Goal: Information Seeking & Learning: Learn about a topic

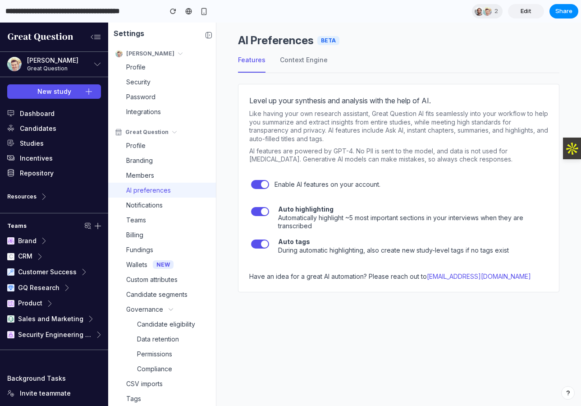
click at [272, 337] on div "AI Preferences Beta Features Context Engine Level up your synthesis and analysi…" at bounding box center [398, 214] width 365 height 383
click at [288, 65] on button "Context Engine" at bounding box center [304, 64] width 48 height 18
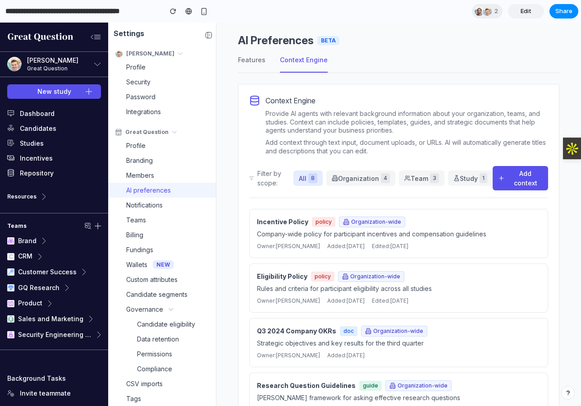
scroll to position [83, 0]
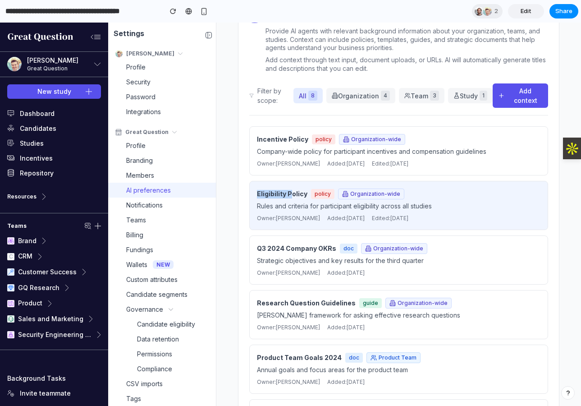
drag, startPoint x: 291, startPoint y: 194, endPoint x: 254, endPoint y: 182, distance: 38.9
click at [254, 182] on div "Eligibility Policy policy Organization-wide Rules and criteria for participant …" at bounding box center [398, 205] width 299 height 49
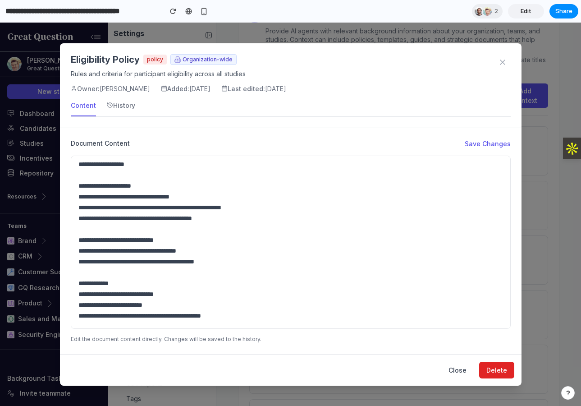
scroll to position [0, 0]
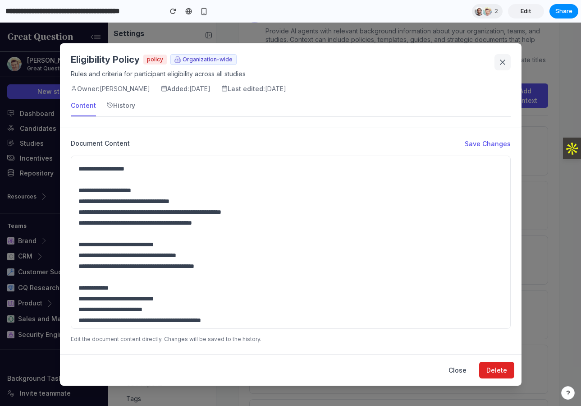
click at [500, 62] on icon at bounding box center [502, 62] width 9 height 9
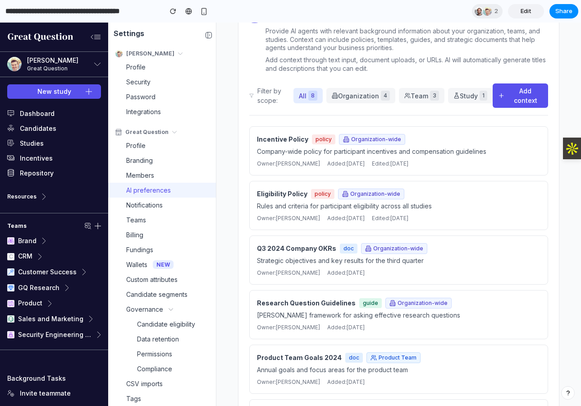
click at [230, 206] on div "AI Preferences Beta Features Context Engine Context Engine Provide AI agents wi…" at bounding box center [398, 214] width 365 height 383
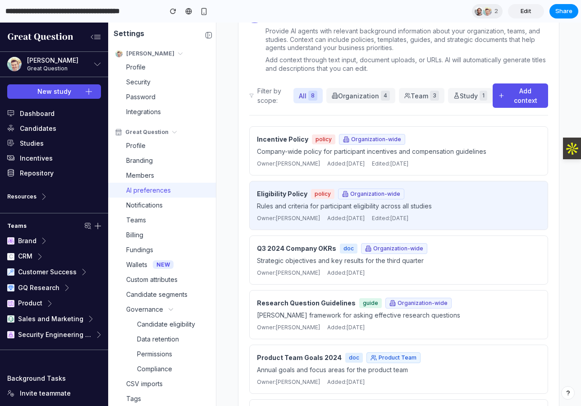
click at [433, 198] on div "Eligibility Policy policy Organization-wide" at bounding box center [399, 194] width 284 height 11
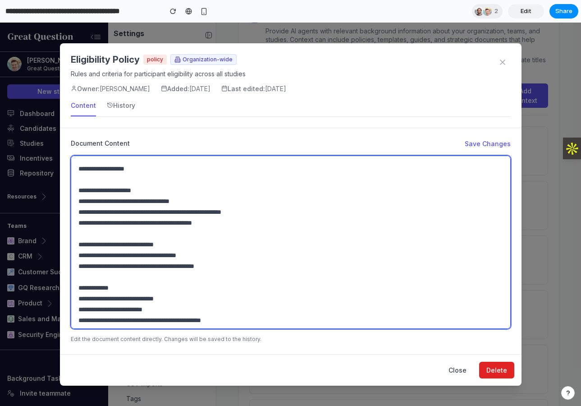
click at [237, 234] on textarea "**********" at bounding box center [291, 242] width 440 height 173
click at [225, 255] on textarea "**********" at bounding box center [291, 242] width 440 height 173
click at [214, 302] on textarea "**********" at bounding box center [291, 242] width 440 height 173
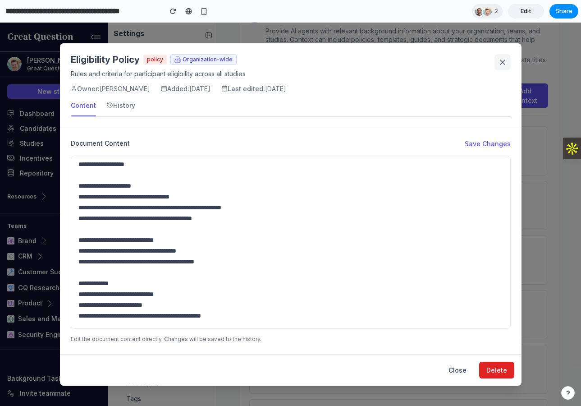
click at [497, 65] on button at bounding box center [503, 62] width 16 height 16
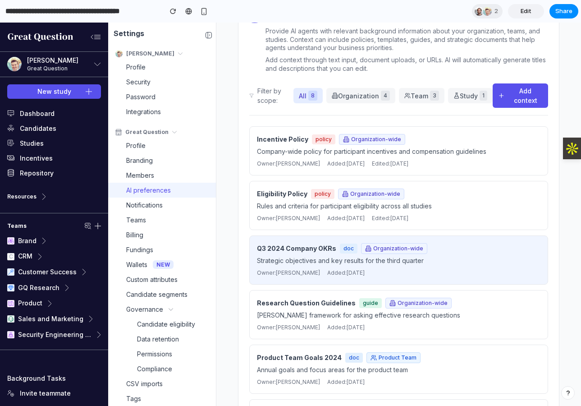
click at [322, 262] on p "Strategic objectives and key results for the third quarter" at bounding box center [399, 260] width 284 height 9
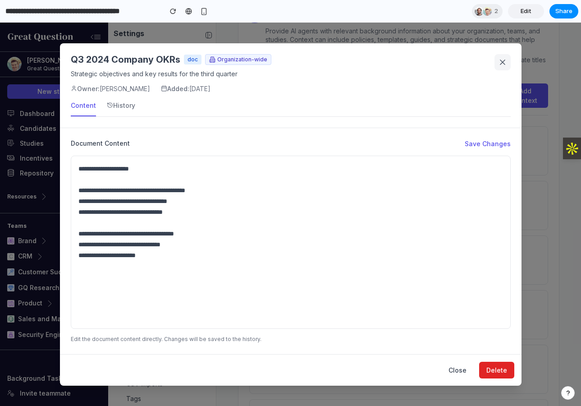
click at [498, 62] on icon at bounding box center [502, 62] width 9 height 9
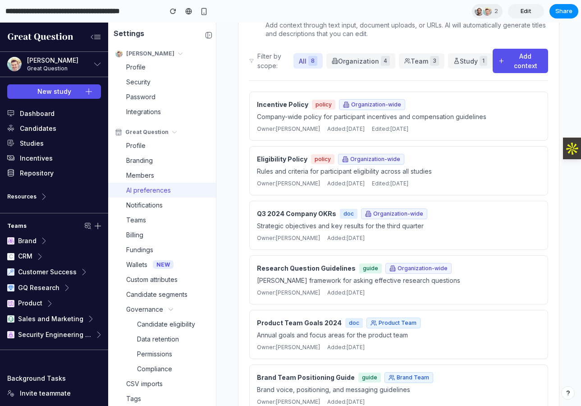
scroll to position [151, 0]
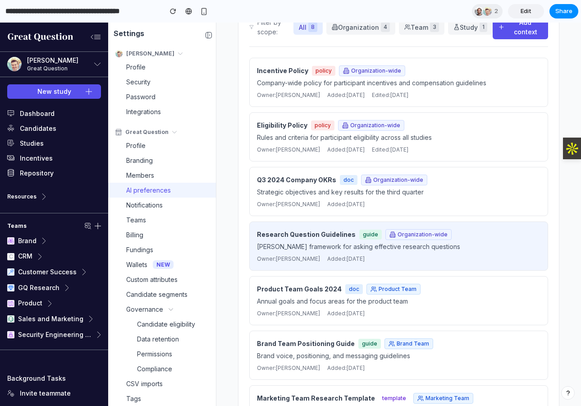
click at [310, 252] on div "Research Question Guidelines guide Organization-wide [PERSON_NAME] framework fo…" at bounding box center [399, 246] width 284 height 34
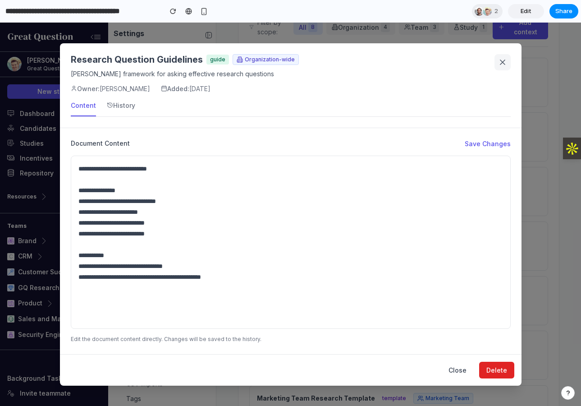
click at [497, 63] on button at bounding box center [503, 62] width 16 height 16
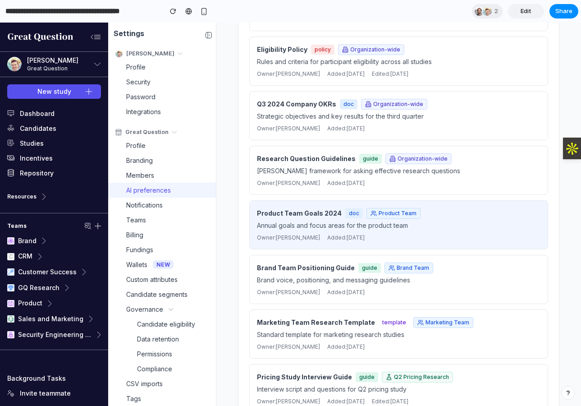
scroll to position [256, 0]
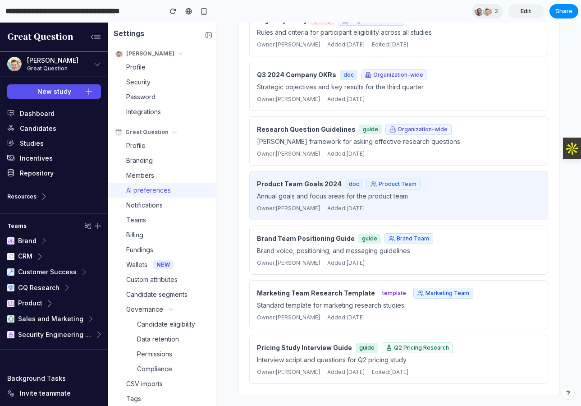
click at [329, 190] on div "Product Team Goals 2024 doc Product Team Annual goals and focus areas for the p…" at bounding box center [399, 196] width 284 height 34
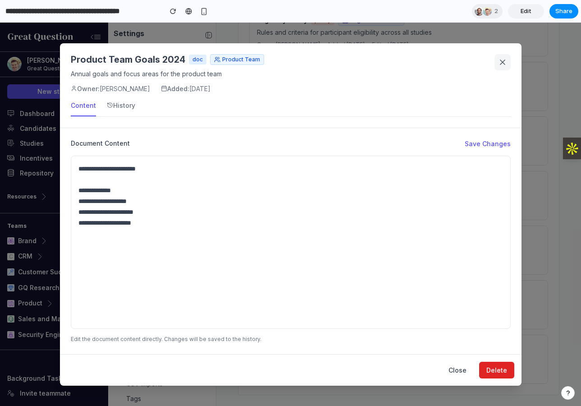
click at [502, 66] on icon at bounding box center [502, 62] width 9 height 9
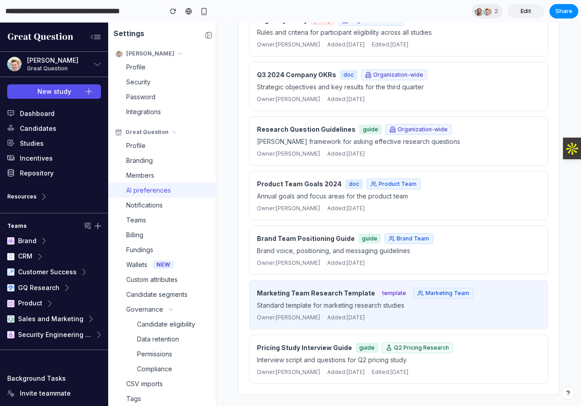
click at [318, 299] on div "Marketing Team Research Template template Marketing Team Standard template for …" at bounding box center [399, 305] width 284 height 34
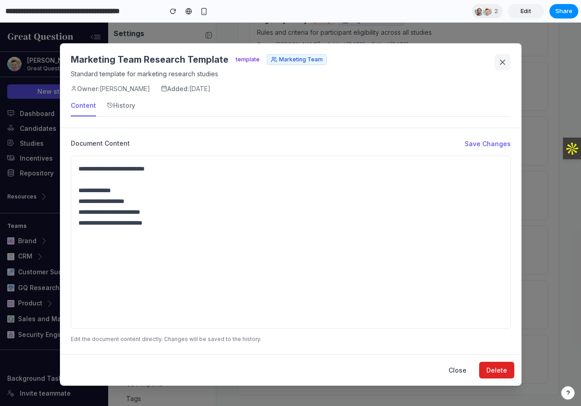
click at [497, 57] on button at bounding box center [503, 62] width 16 height 16
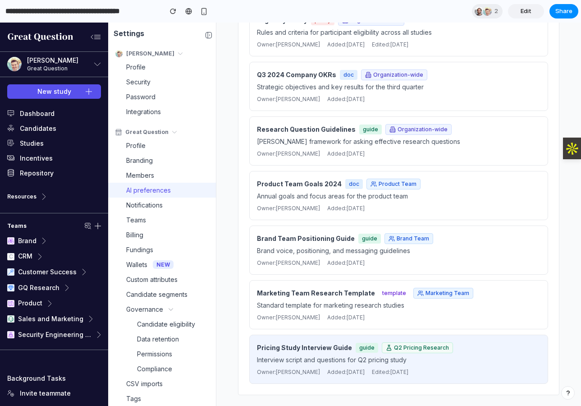
click at [293, 375] on span "Owner: [PERSON_NAME]" at bounding box center [288, 372] width 63 height 8
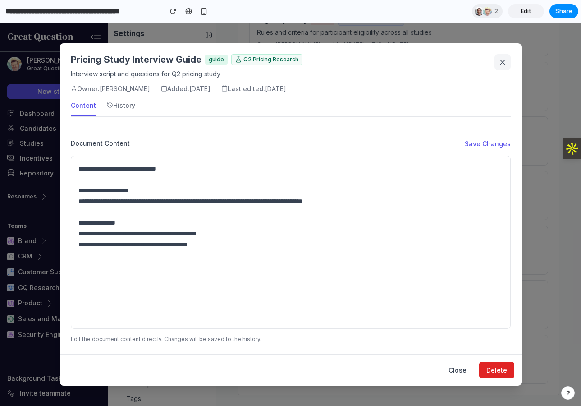
click at [500, 63] on icon at bounding box center [502, 62] width 9 height 9
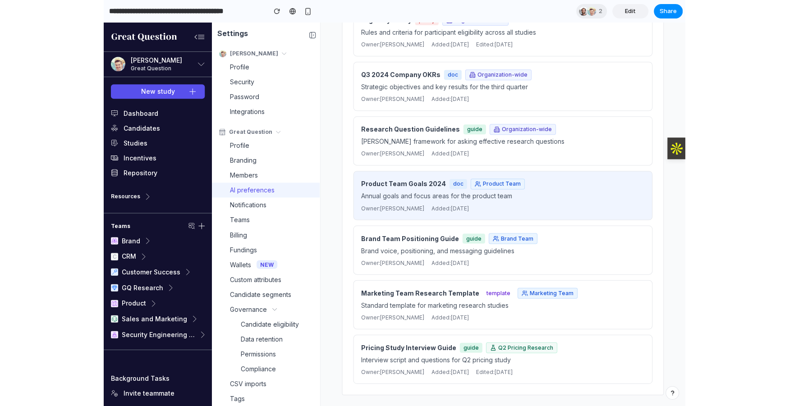
scroll to position [0, 0]
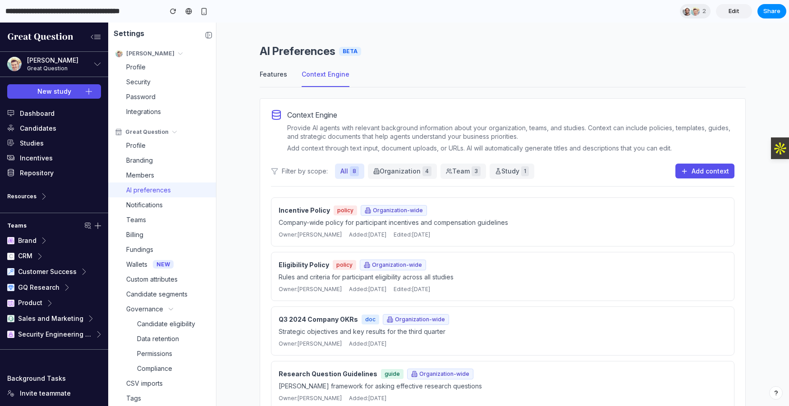
click at [269, 74] on button "Features" at bounding box center [274, 78] width 28 height 18
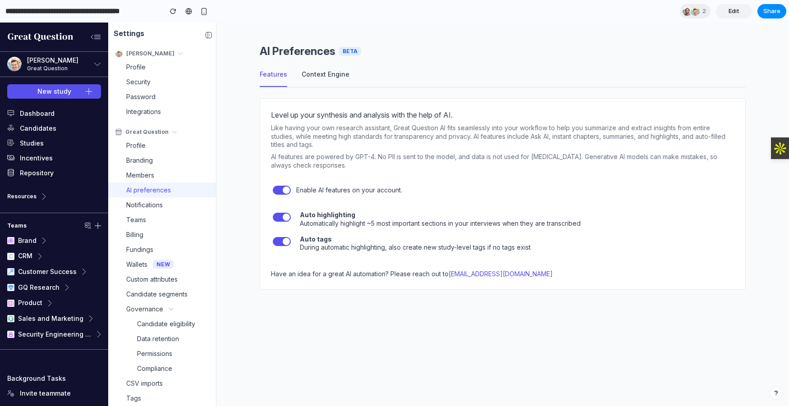
click at [306, 81] on button "Context Engine" at bounding box center [326, 78] width 48 height 18
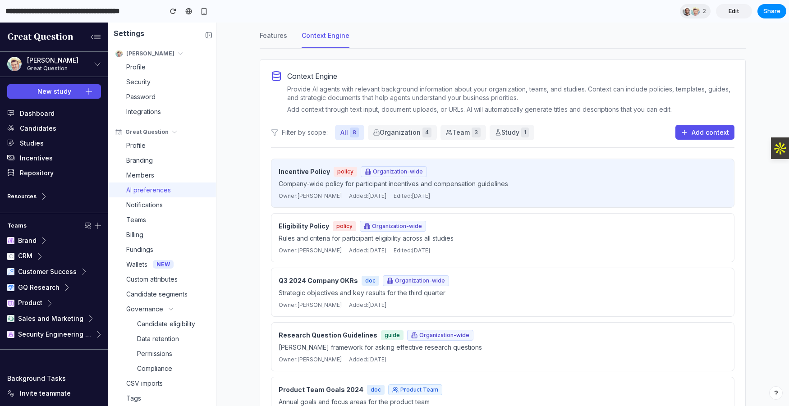
scroll to position [76, 0]
